Goal: Information Seeking & Learning: Learn about a topic

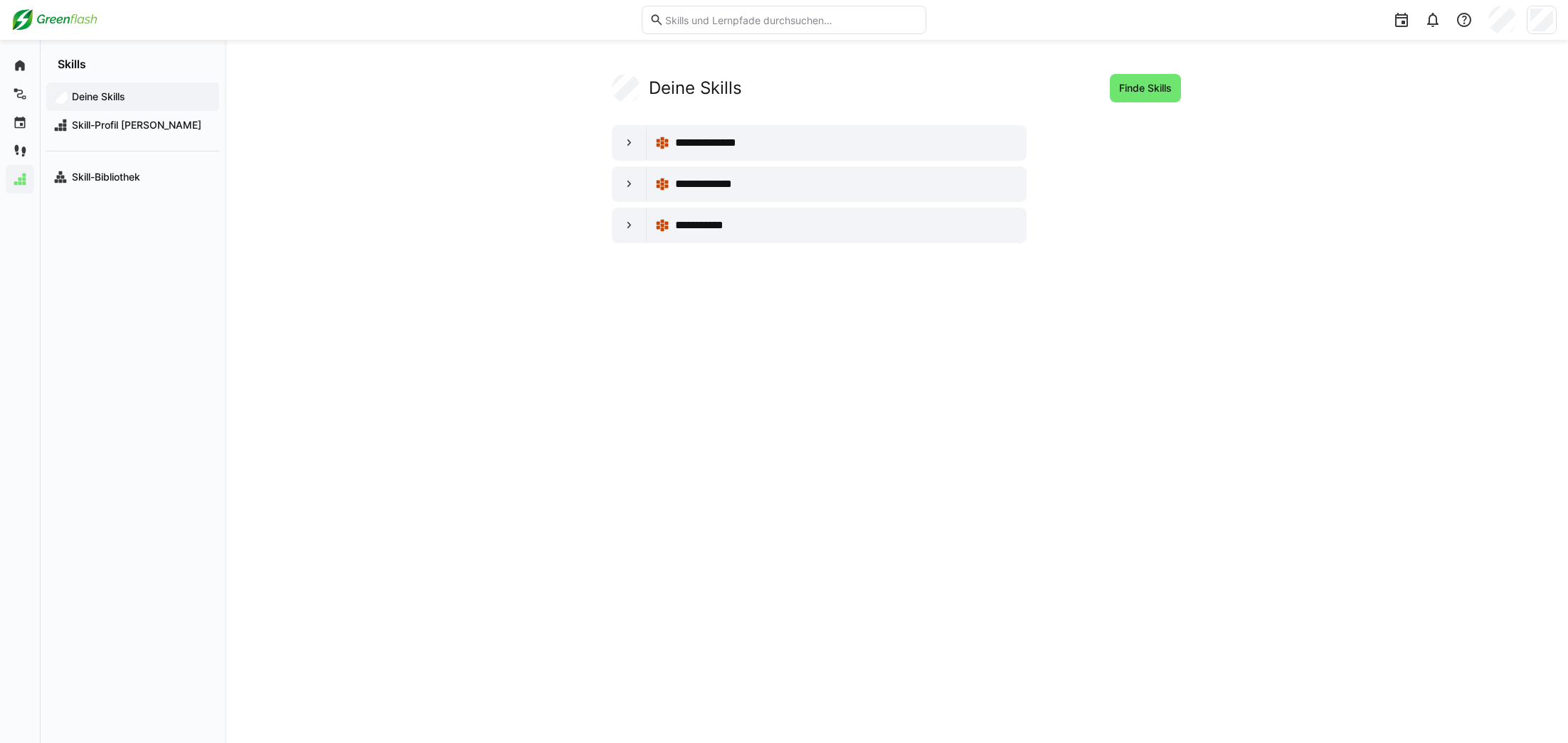
click at [63, 19] on img at bounding box center [55, 20] width 86 height 23
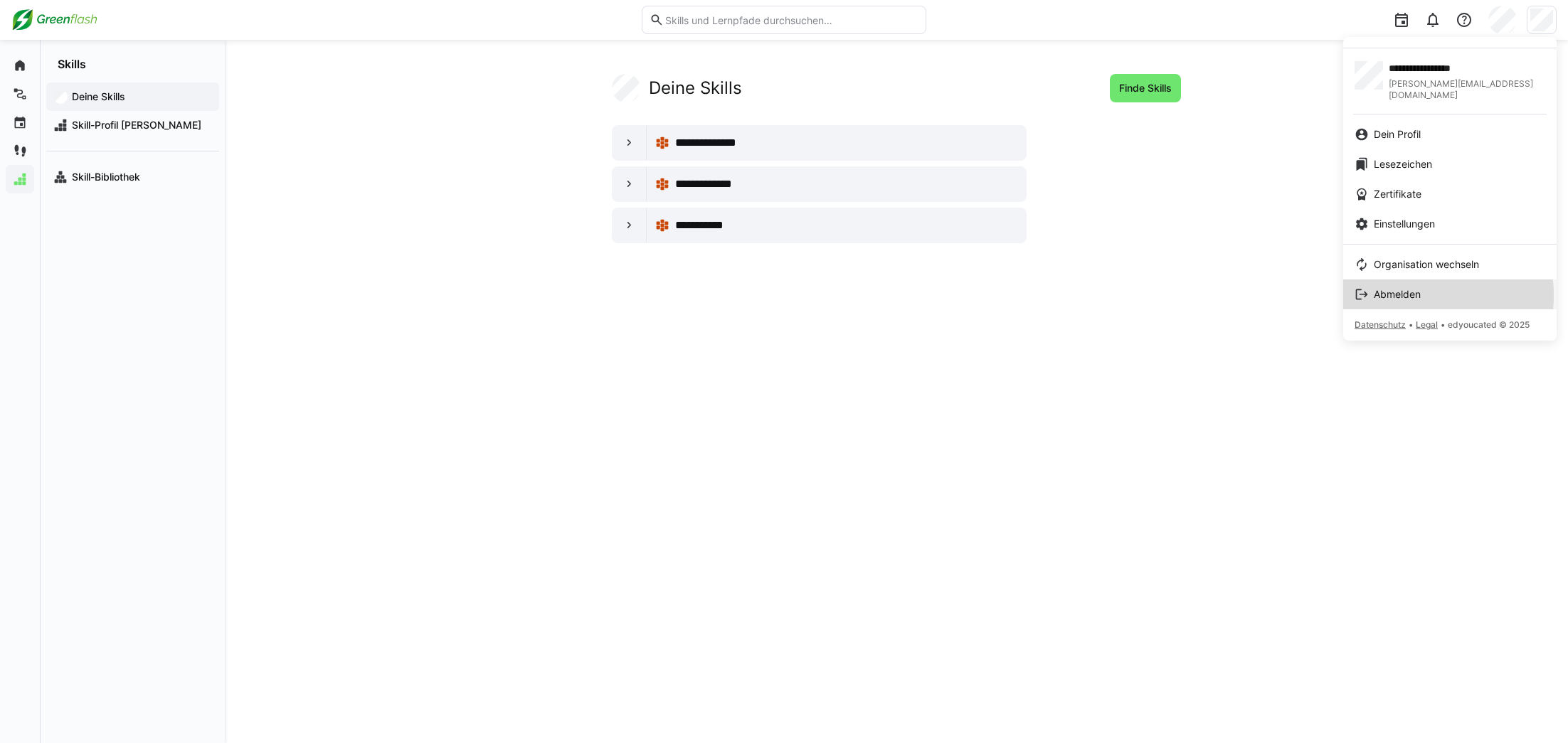
click at [1411, 287] on span "Abmelden" at bounding box center [1397, 294] width 47 height 14
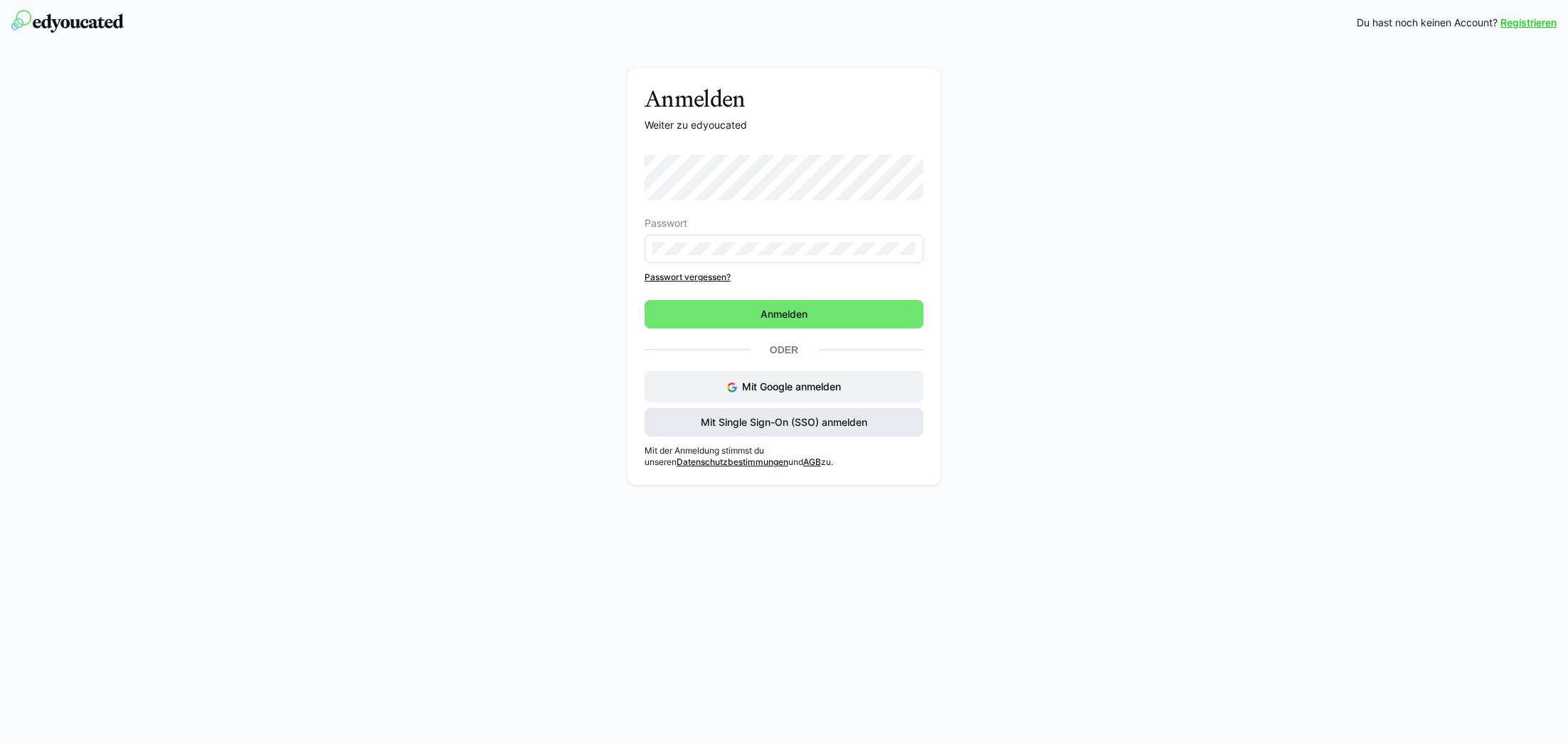
click at [771, 426] on span "Mit Single Sign-On (SSO) anmelden" at bounding box center [783, 422] width 171 height 14
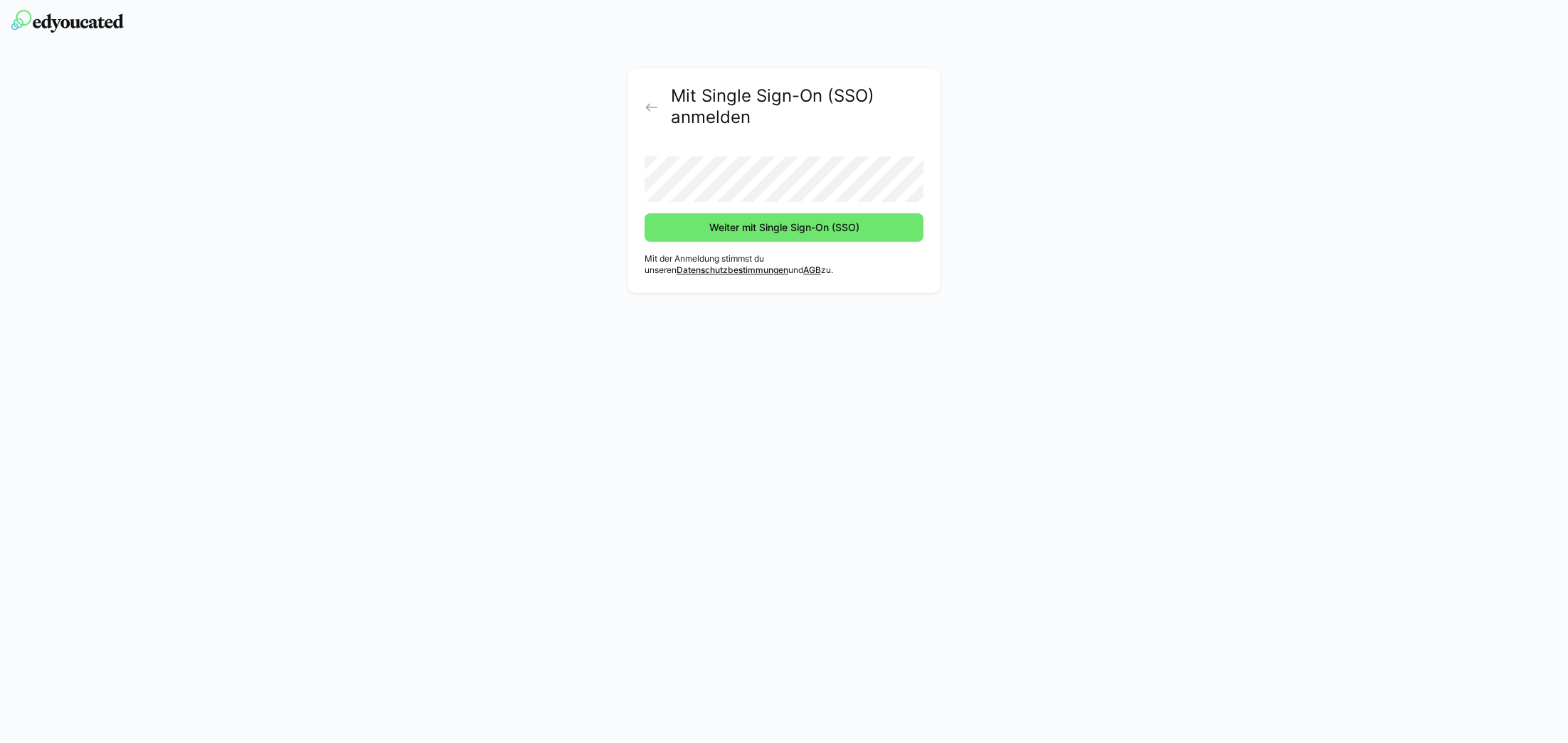
click at [515, 201] on div "Mit Single Sign-On (SSO) anmelden Weiter mit Single Sign-On (SSO) Mit der Anmel…" at bounding box center [784, 184] width 802 height 232
click at [745, 221] on span "Weiter mit Single Sign-On (SSO)" at bounding box center [784, 228] width 154 height 14
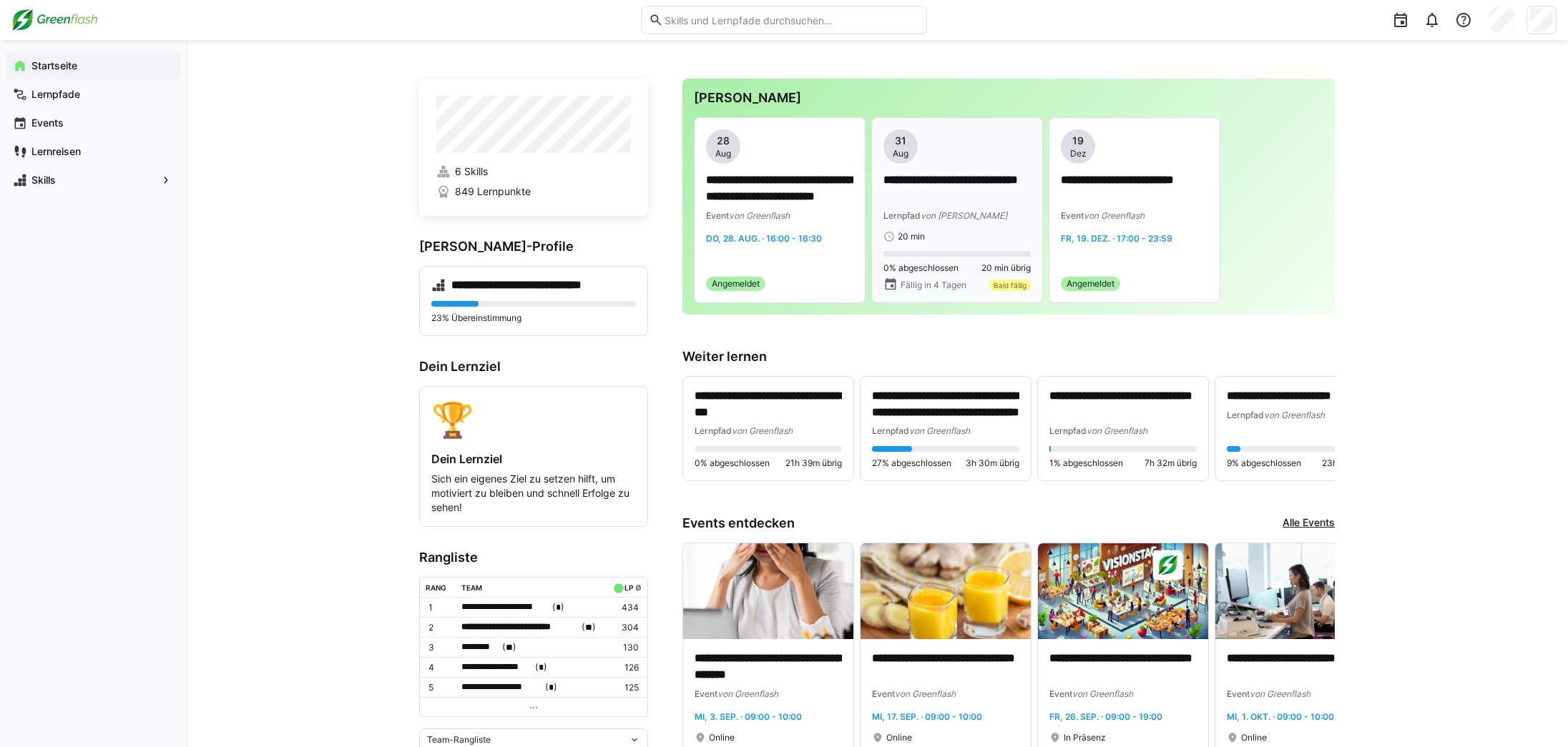
click at [930, 261] on div "0% abgeschlossen 20 min übrig" at bounding box center [957, 263] width 147 height 23
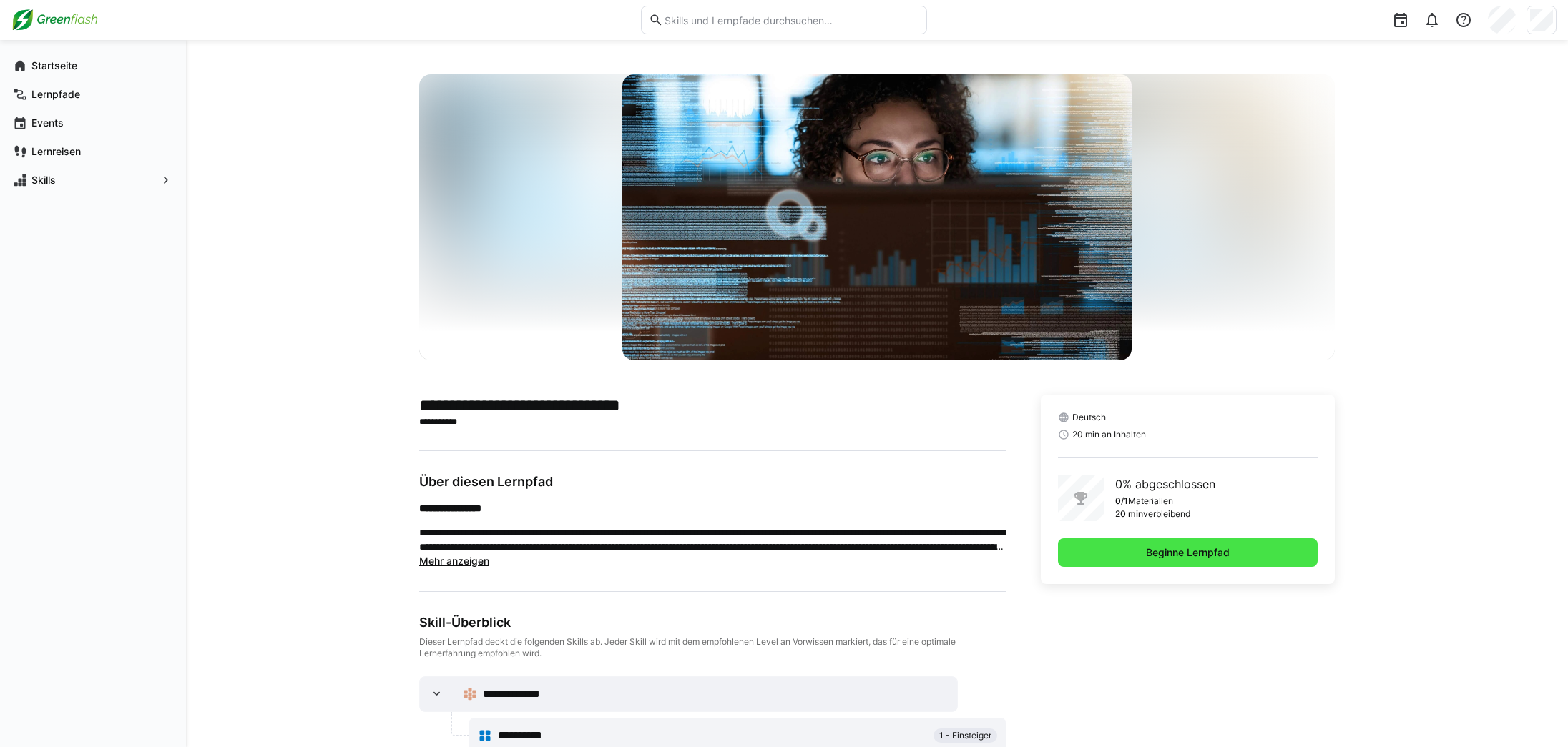
click at [1116, 546] on span "Beginne Lernpfad" at bounding box center [1188, 552] width 260 height 29
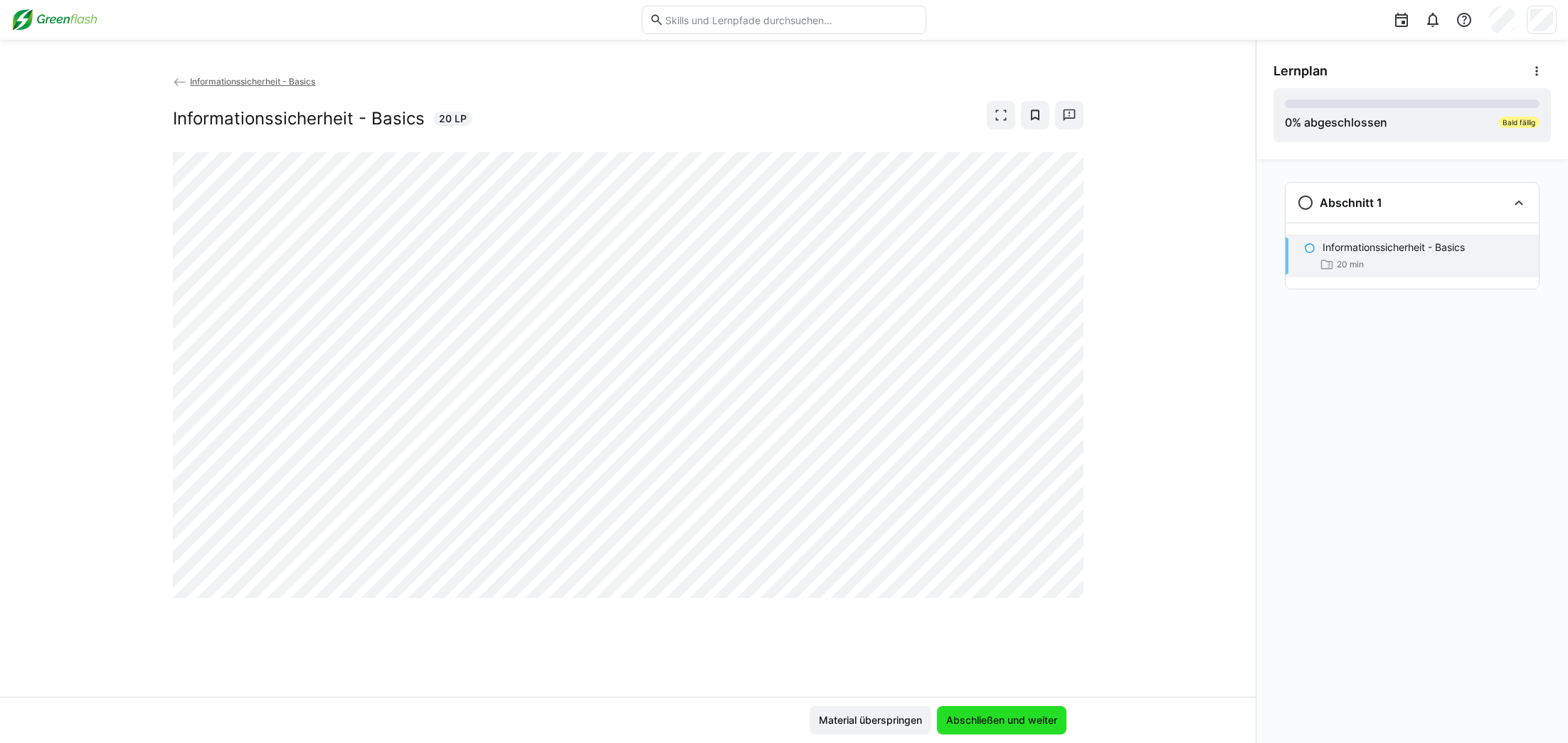
click at [1021, 720] on span "Abschließen und weiter" at bounding box center [1001, 721] width 115 height 14
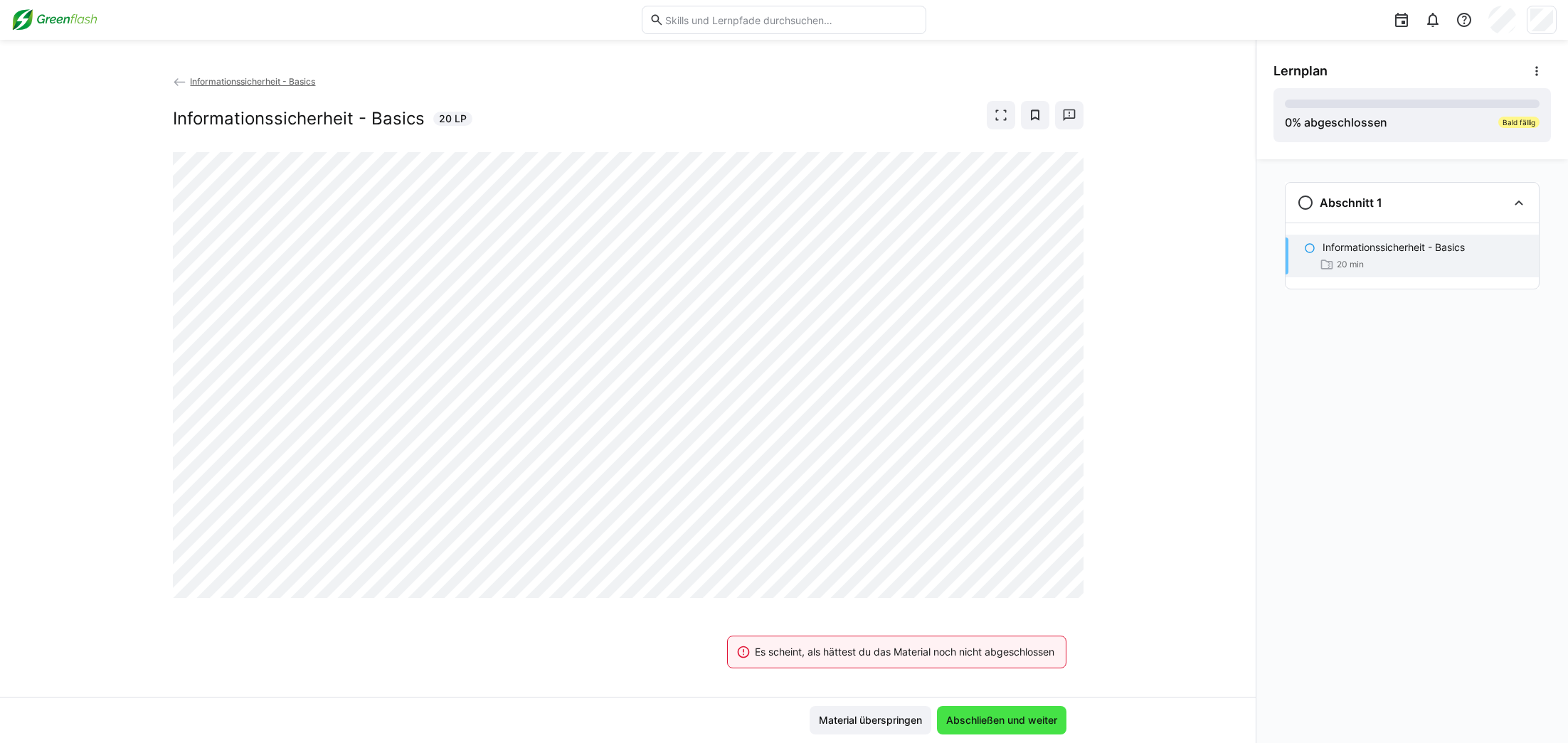
click at [1021, 720] on span "Abschließen und weiter" at bounding box center [1001, 721] width 115 height 14
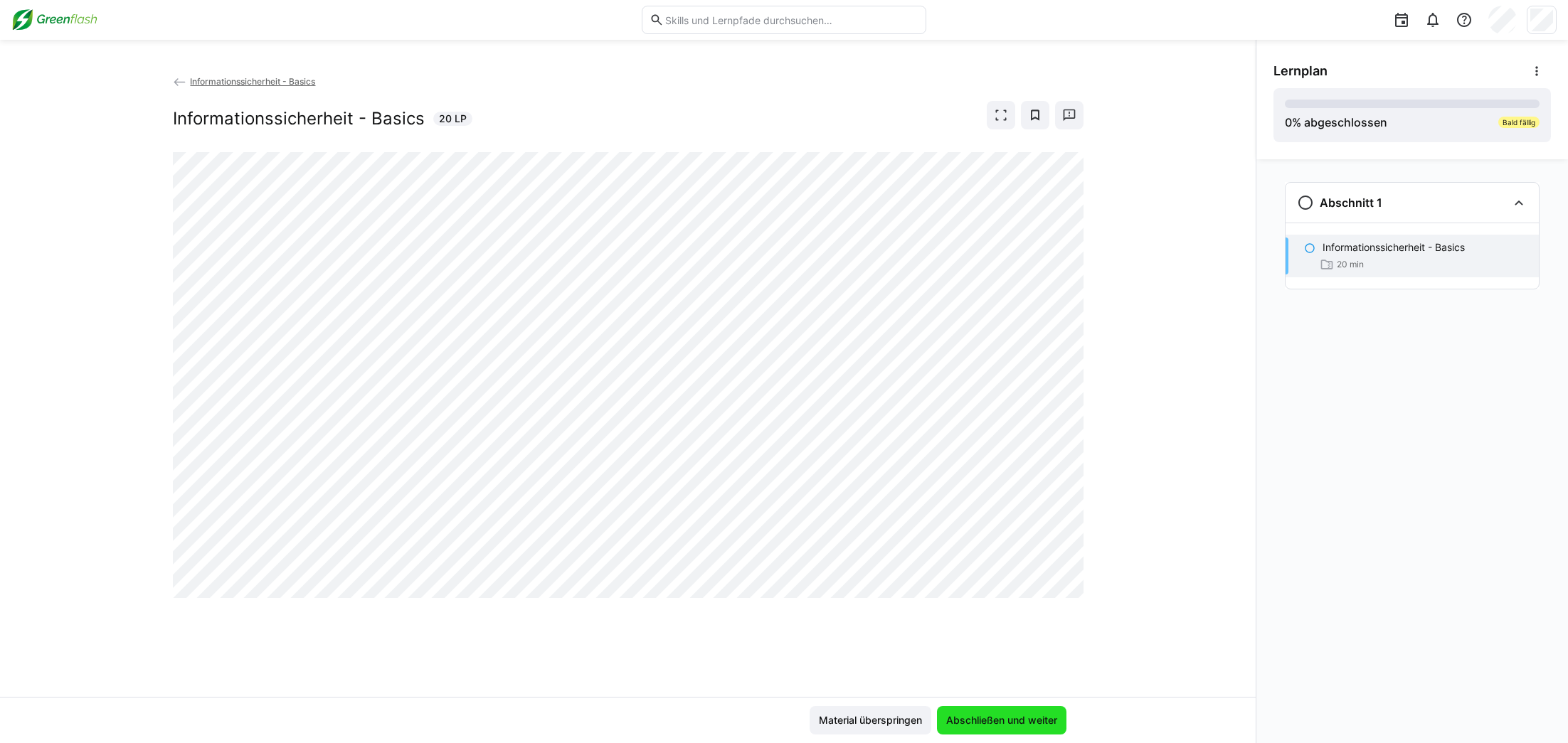
click at [1025, 728] on span "Abschließen und weiter" at bounding box center [1002, 720] width 130 height 29
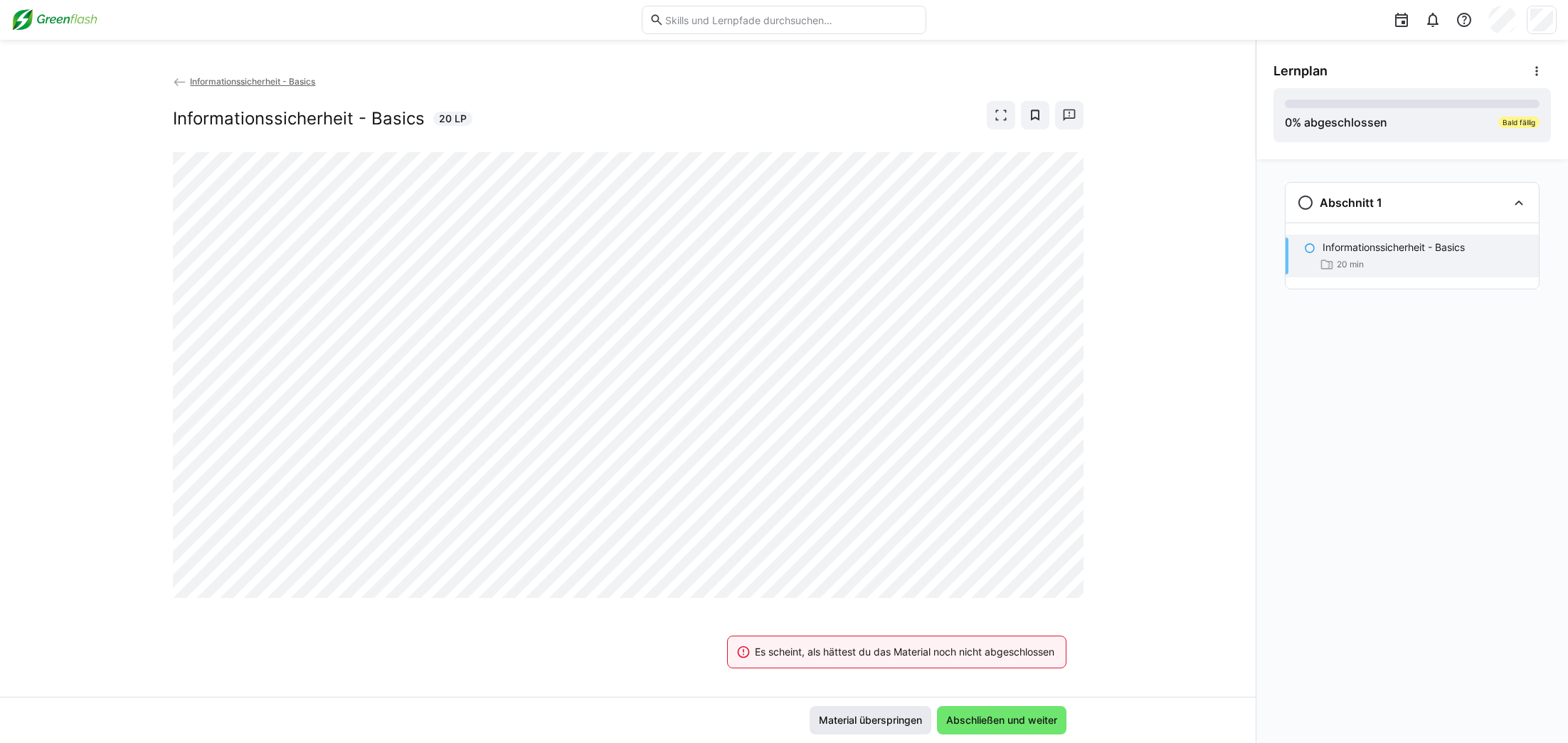
click at [914, 724] on span "Material überspringen" at bounding box center [870, 721] width 107 height 14
click at [900, 724] on span "Material überspringen" at bounding box center [870, 721] width 107 height 14
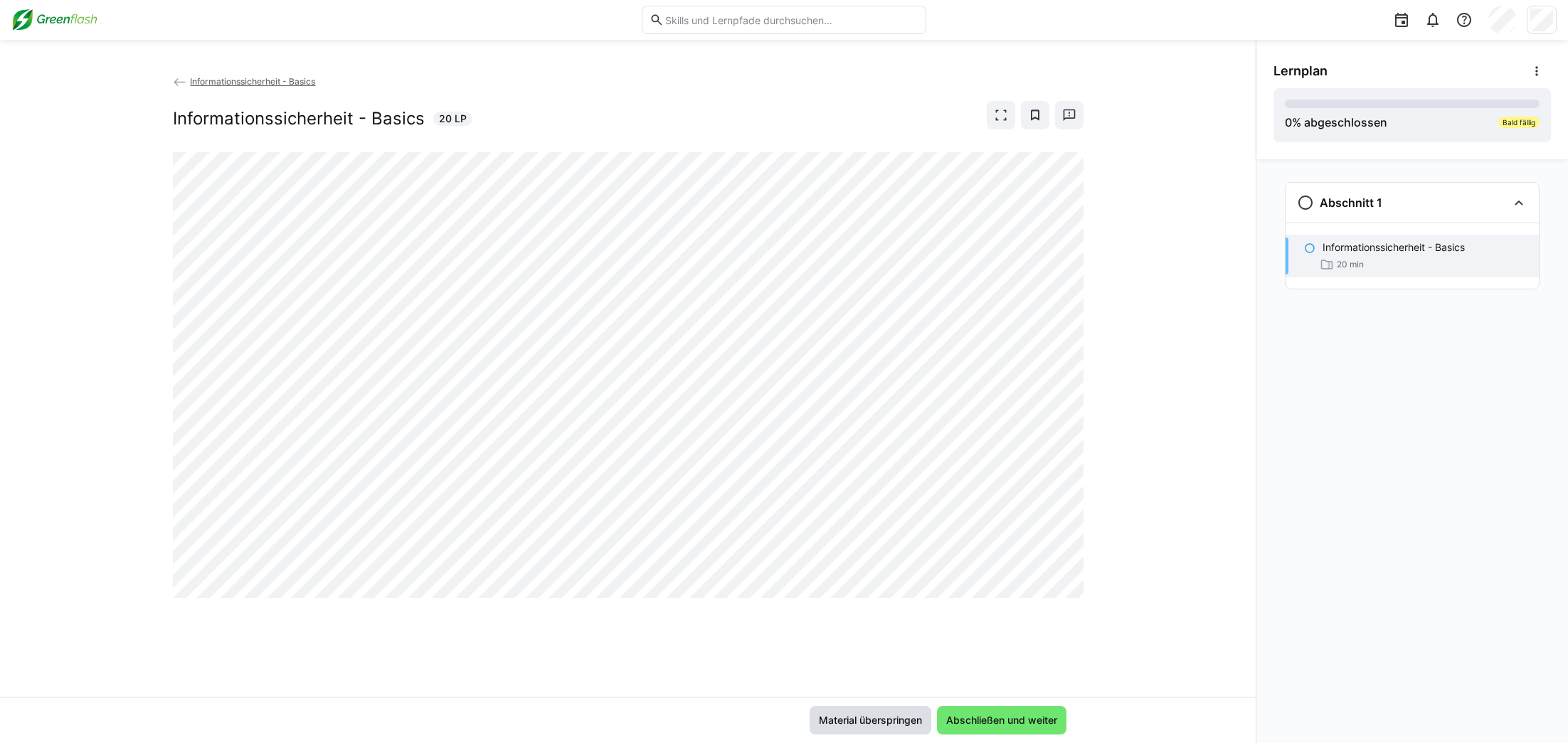
click at [900, 724] on span "Material überspringen" at bounding box center [870, 721] width 107 height 14
drag, startPoint x: 900, startPoint y: 724, endPoint x: 892, endPoint y: 723, distance: 8.1
click at [899, 724] on span "Material überspringen" at bounding box center [870, 721] width 107 height 14
click at [878, 720] on span "Material überspringen" at bounding box center [870, 721] width 107 height 14
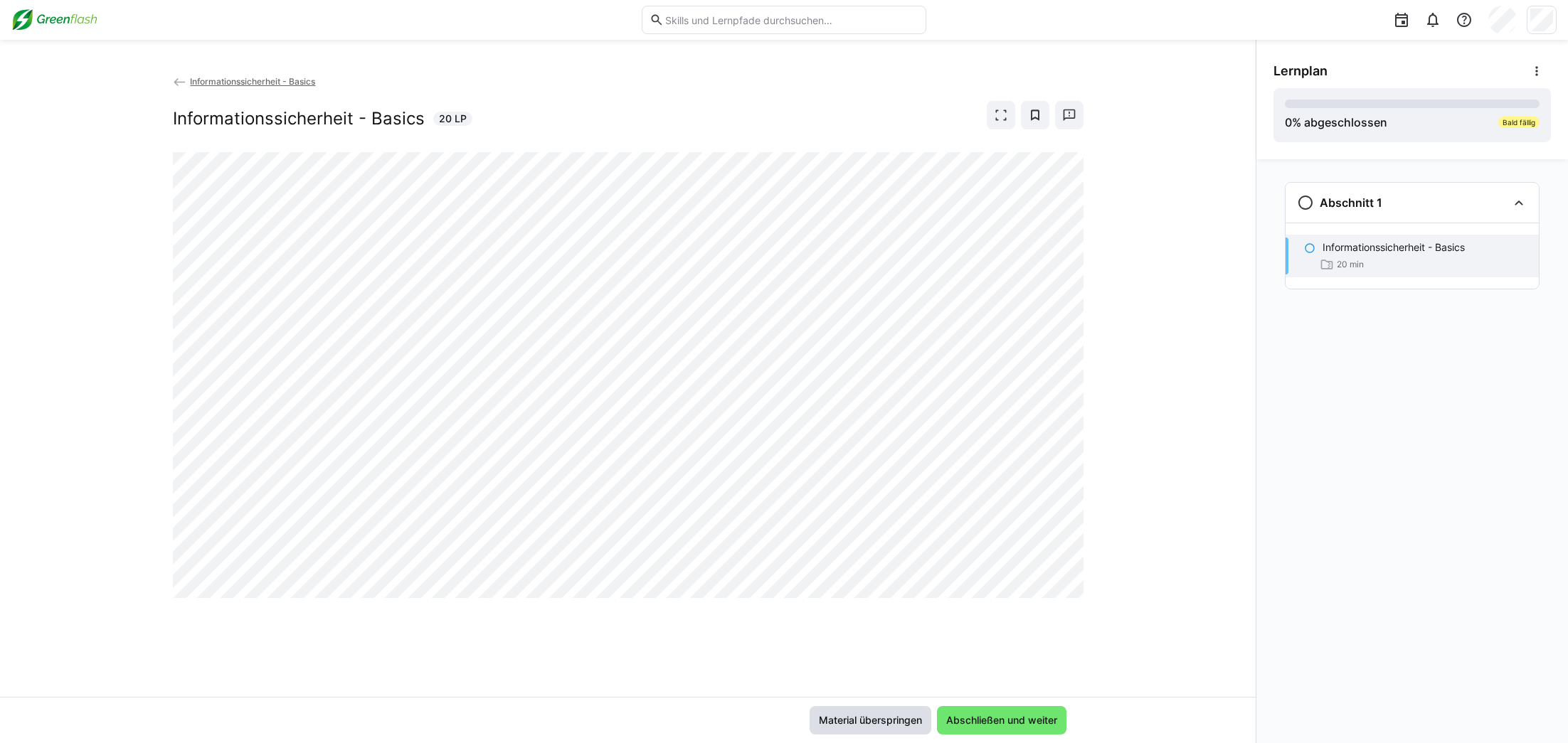
click at [878, 720] on span "Material überspringen" at bounding box center [870, 721] width 107 height 14
click at [215, 83] on span "Informationssicherheit - Basics" at bounding box center [252, 82] width 125 height 11
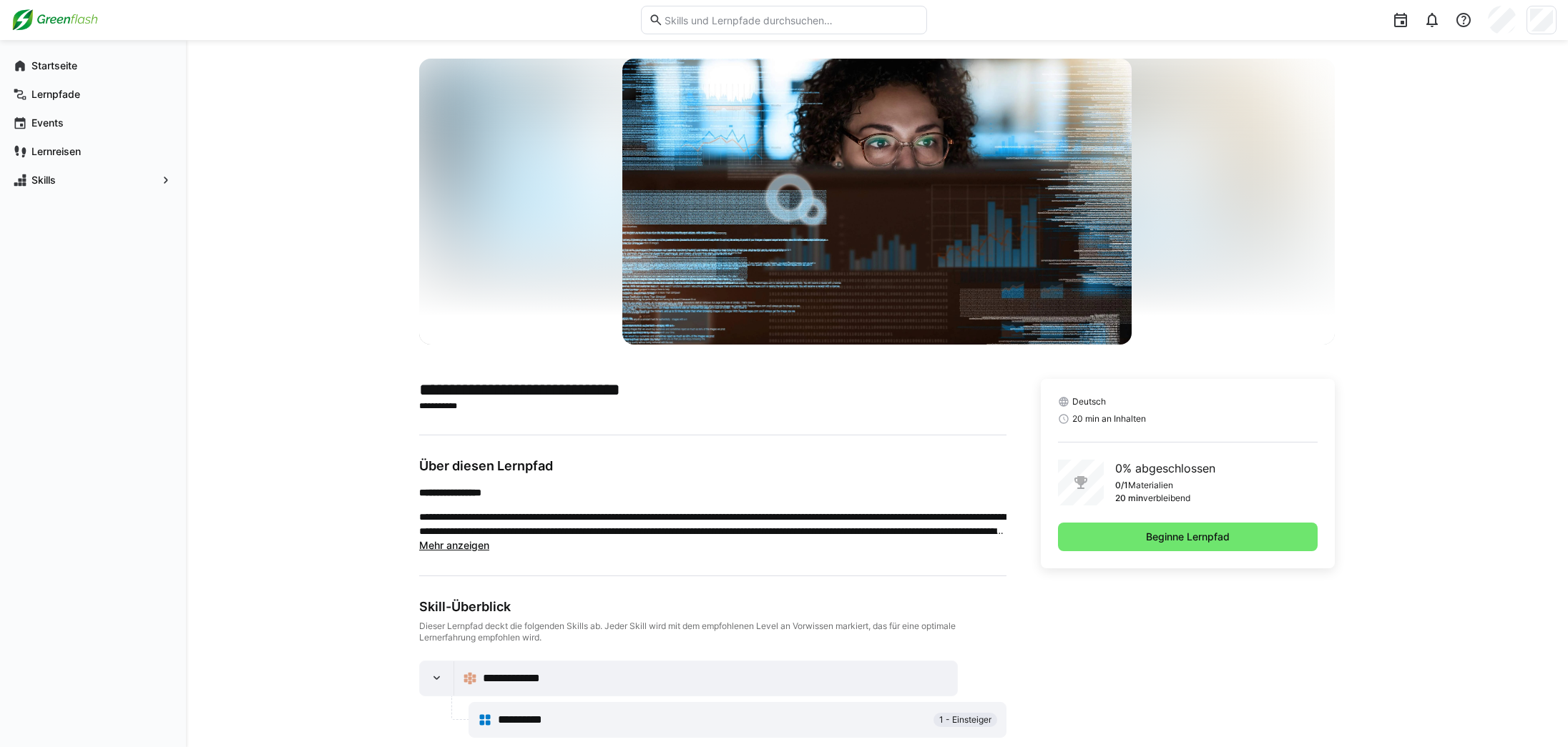
scroll to position [40, 0]
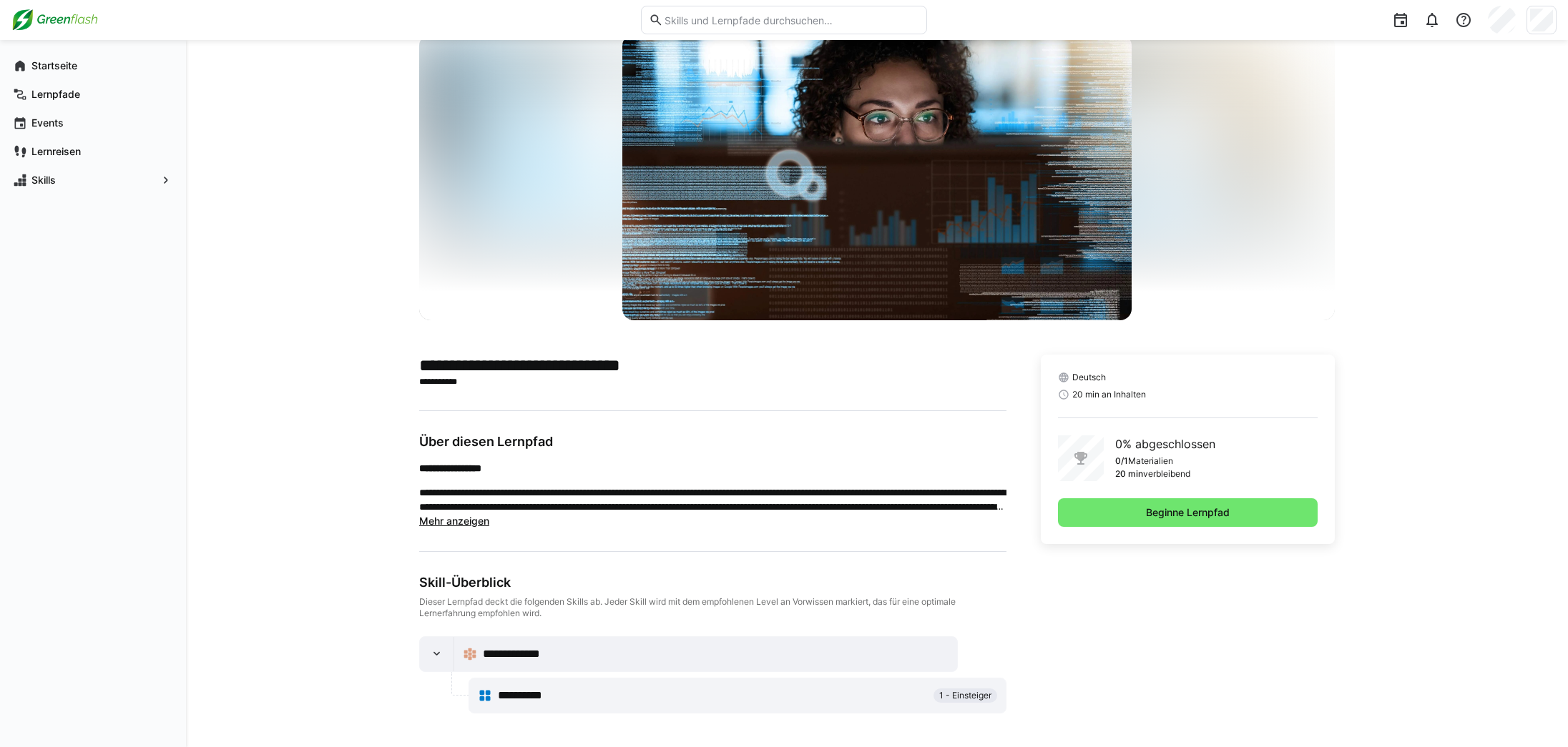
click at [822, 696] on div "**********" at bounding box center [713, 696] width 431 height 17
drag, startPoint x: 432, startPoint y: 694, endPoint x: 483, endPoint y: 678, distance: 53.5
click at [433, 693] on div at bounding box center [442, 696] width 47 height 36
click at [481, 668] on div "**********" at bounding box center [705, 654] width 503 height 34
click at [480, 658] on div "**********" at bounding box center [705, 654] width 486 height 29
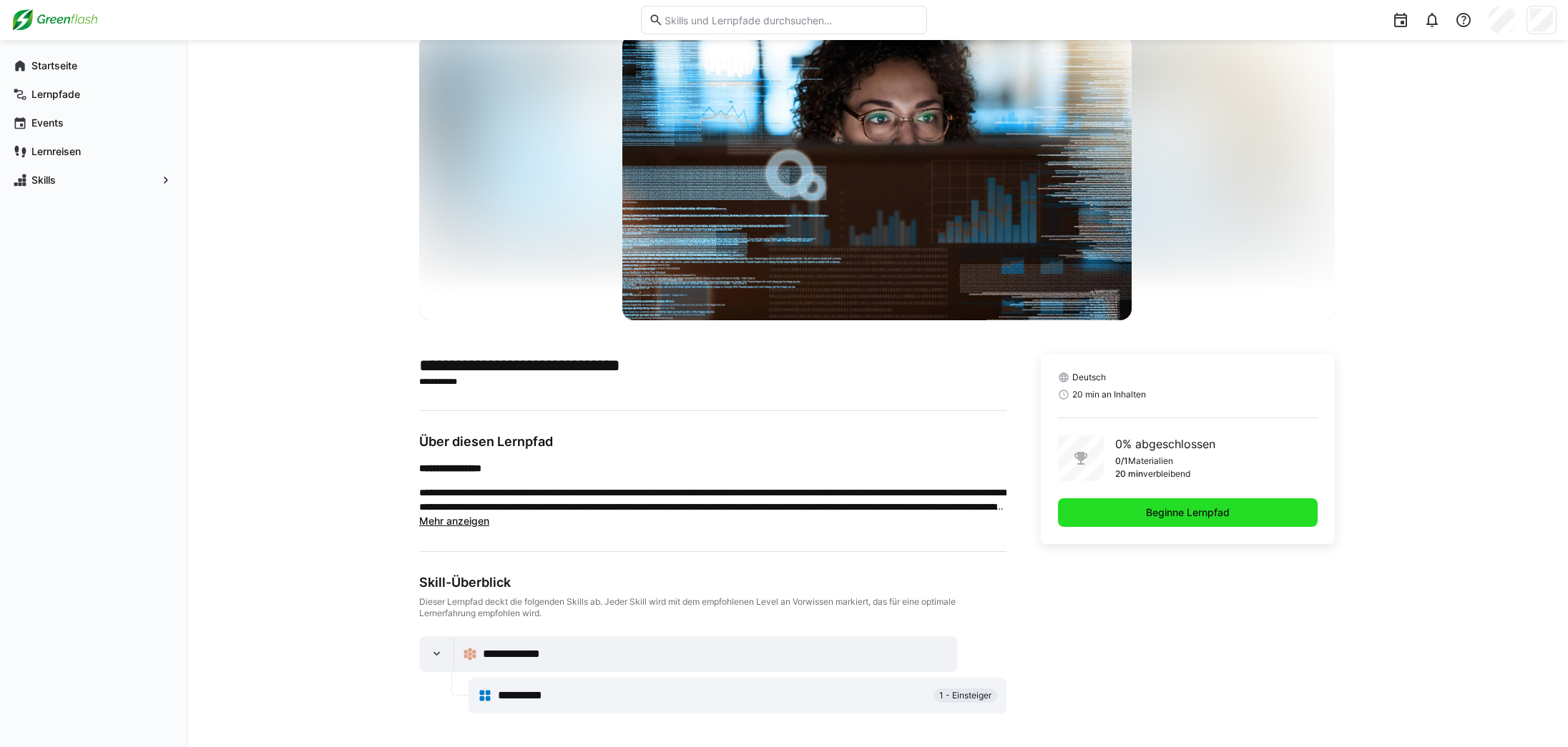
click at [1144, 512] on span "Beginne Lernpfad" at bounding box center [1187, 513] width 88 height 14
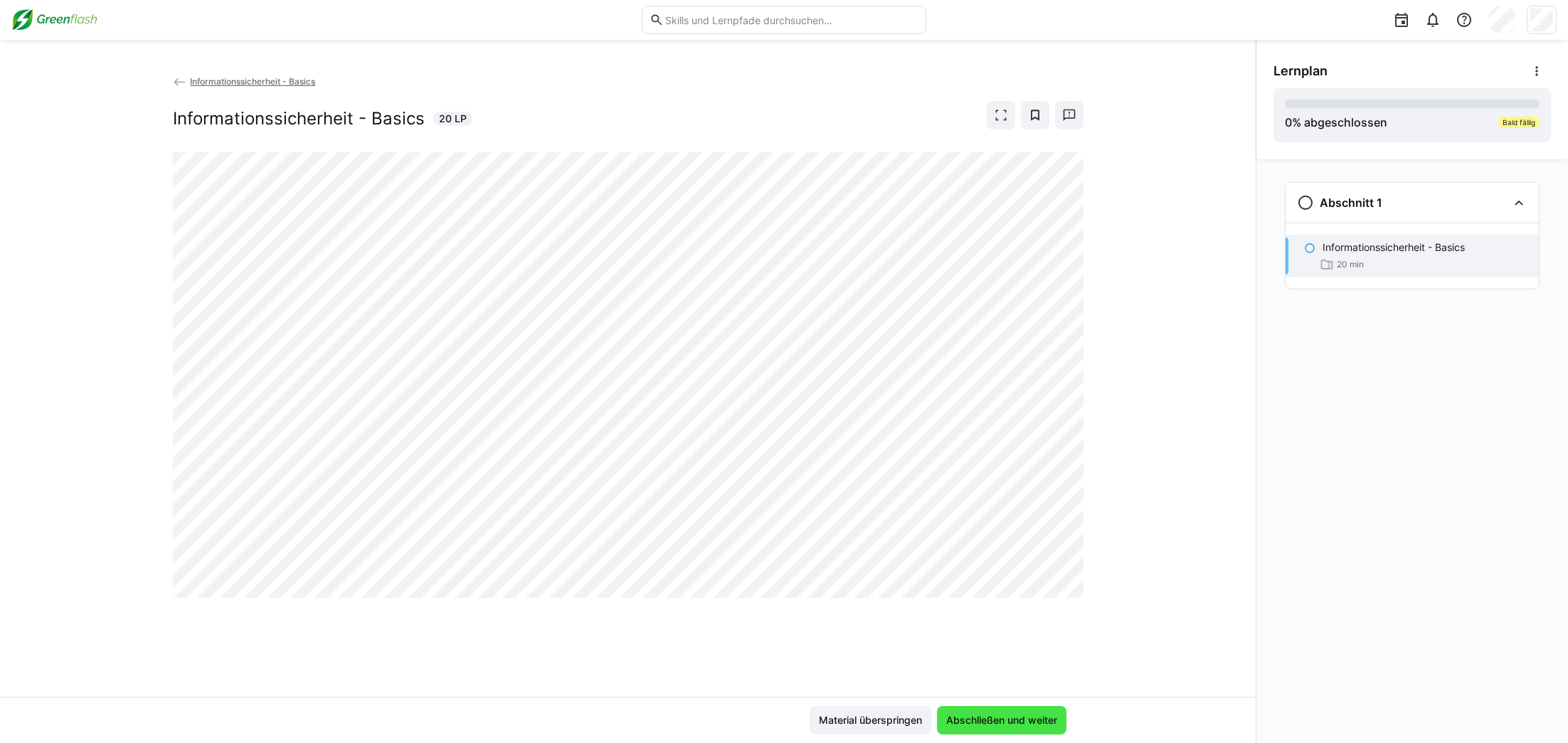
click at [988, 721] on span "Abschließen und weiter" at bounding box center [1001, 721] width 115 height 14
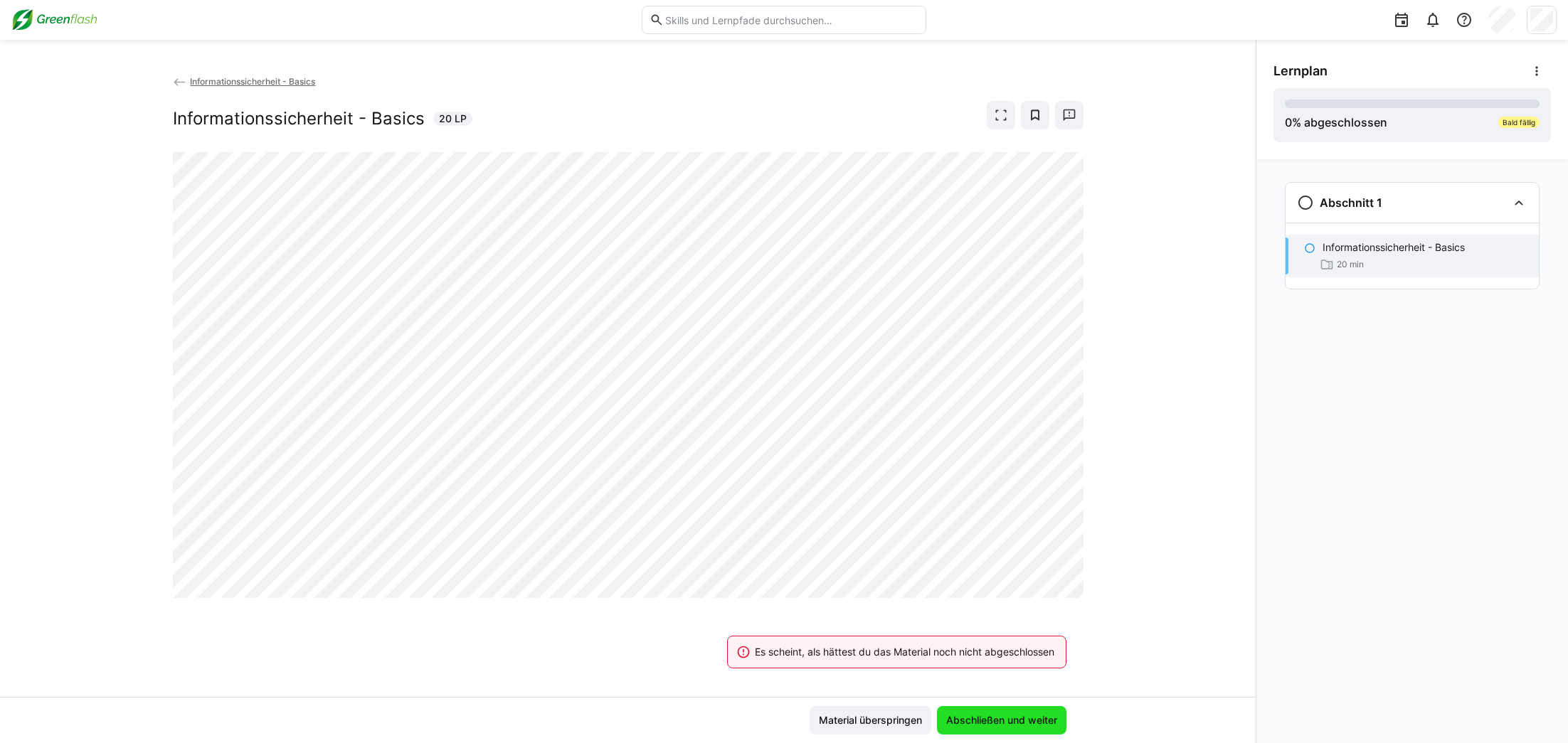
click at [988, 721] on span "Abschließen und weiter" at bounding box center [1001, 721] width 115 height 14
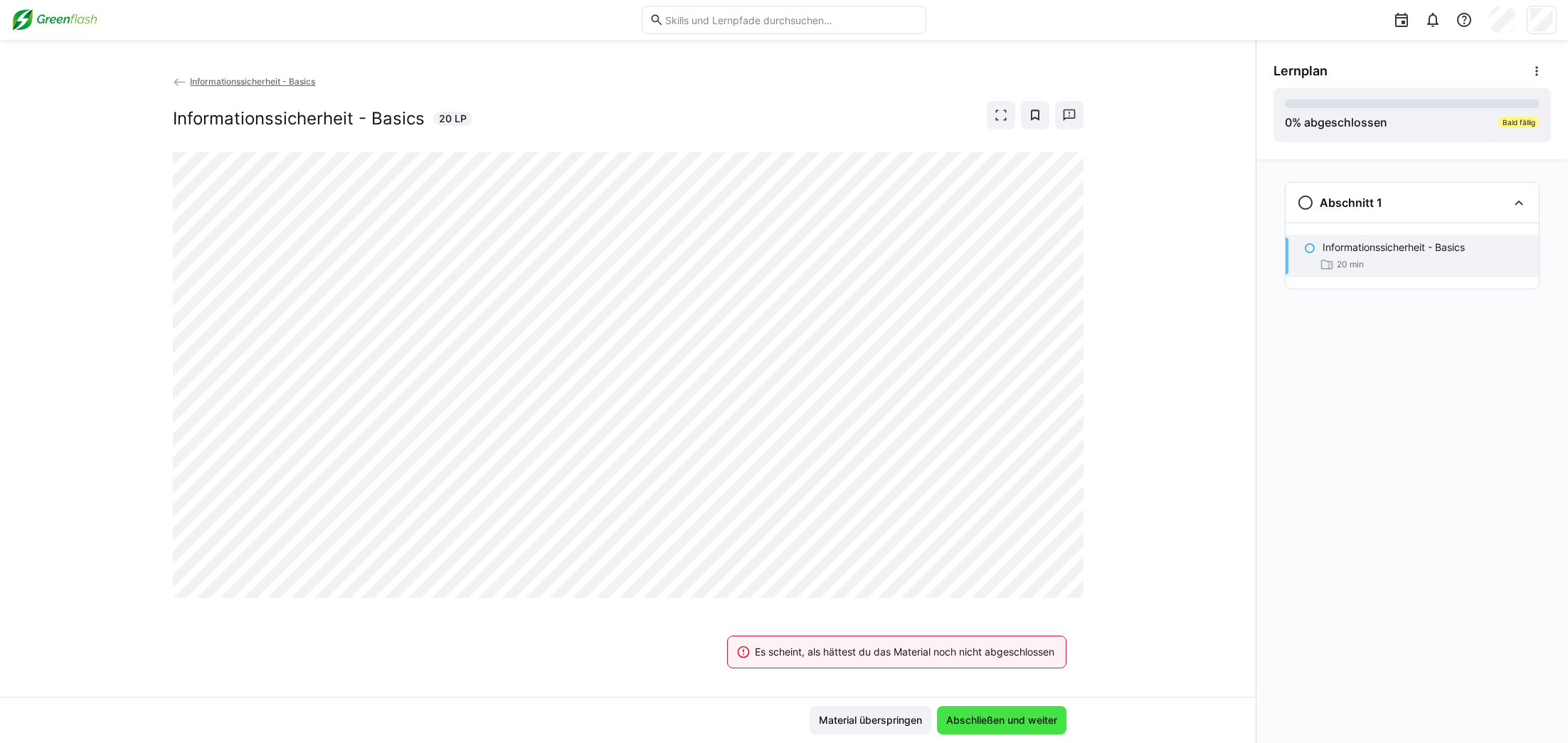
click at [988, 721] on span "Abschließen und weiter" at bounding box center [1001, 721] width 115 height 14
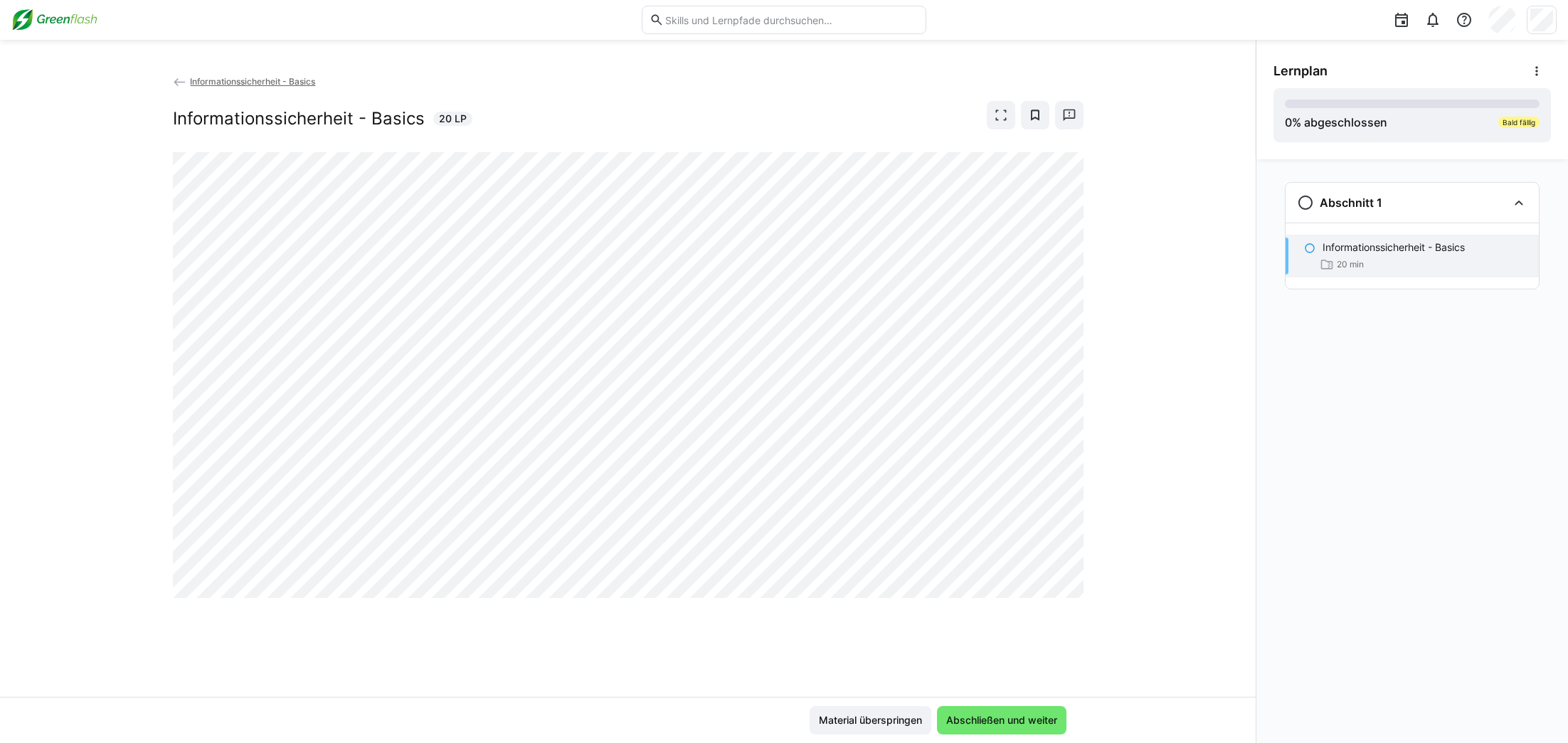
click at [59, 14] on img at bounding box center [55, 20] width 86 height 23
